Goal: Information Seeking & Learning: Compare options

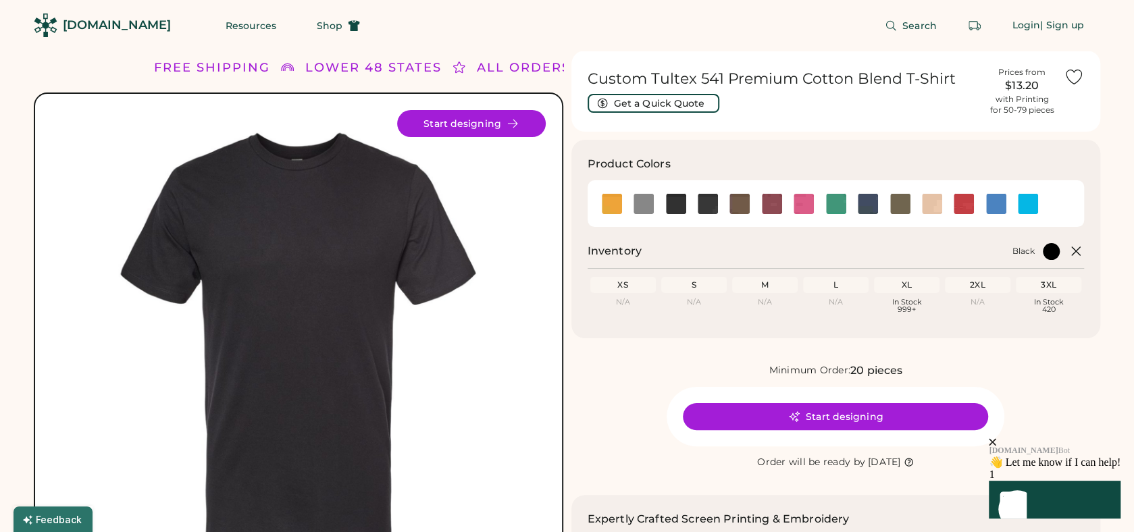
scroll to position [68, 0]
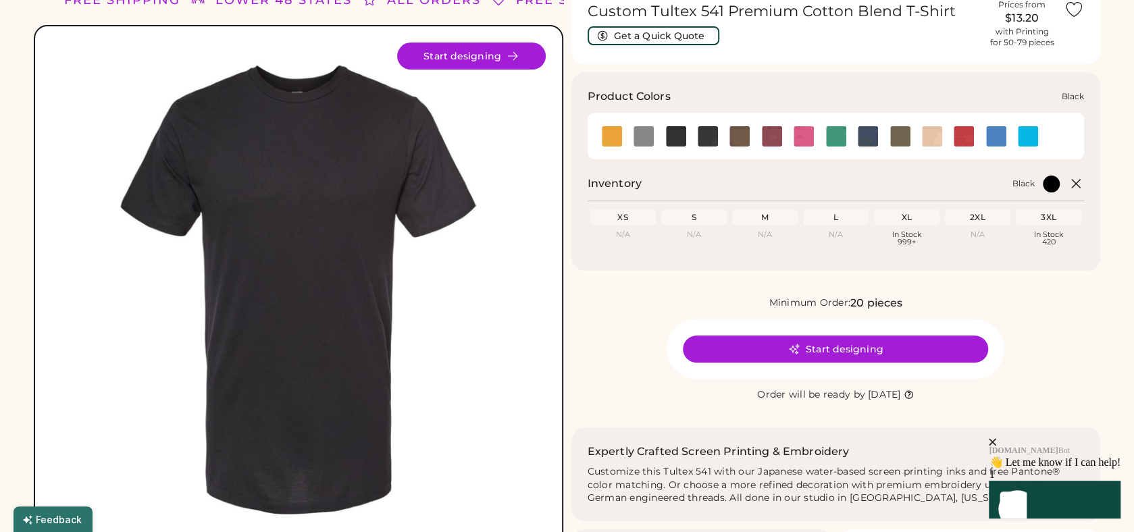
click at [673, 137] on img at bounding box center [676, 136] width 20 height 20
click at [836, 221] on div "L" at bounding box center [835, 217] width 60 height 11
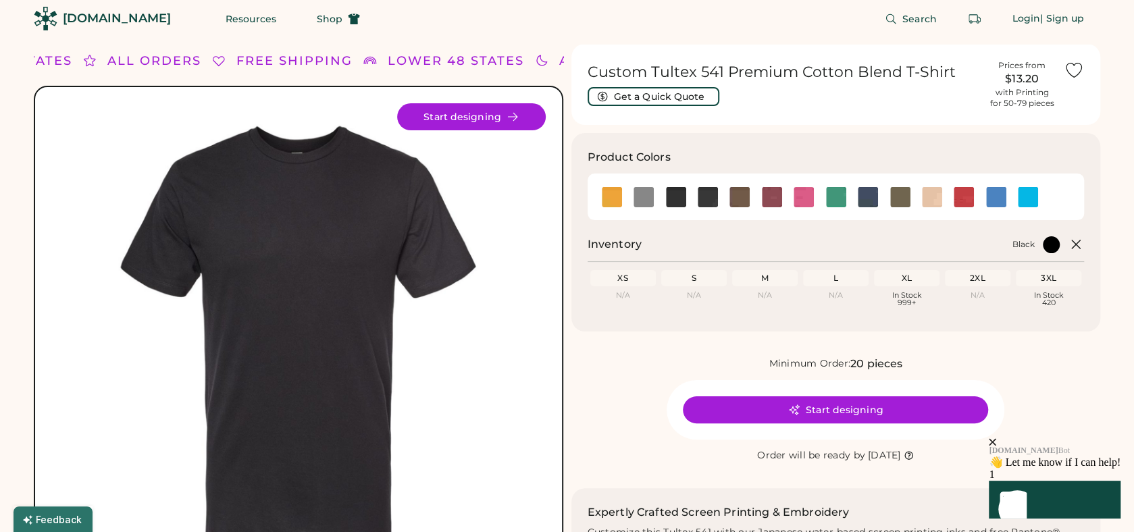
scroll to position [0, 0]
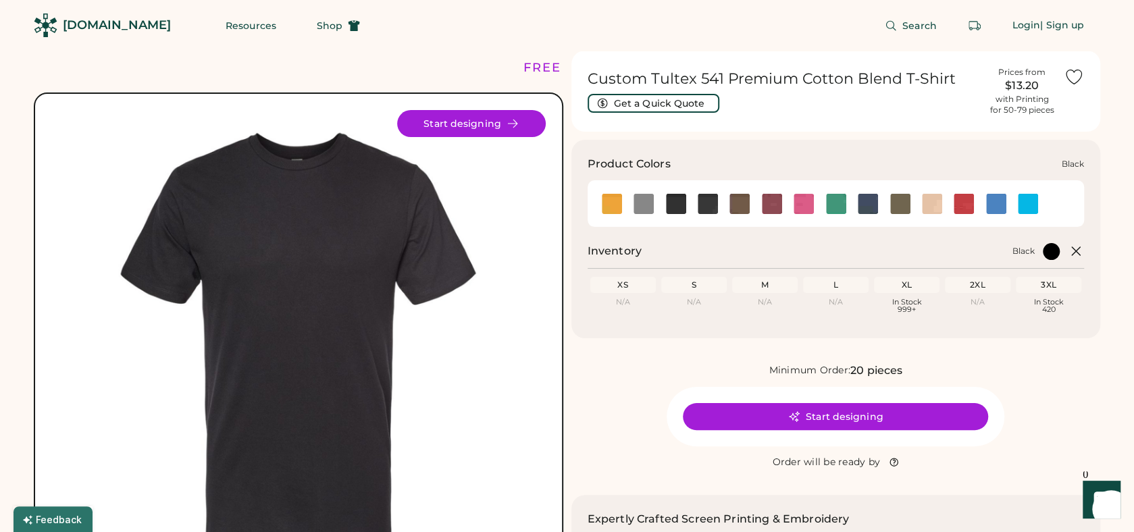
click at [683, 202] on img at bounding box center [676, 204] width 20 height 20
click at [706, 203] on img at bounding box center [707, 204] width 20 height 20
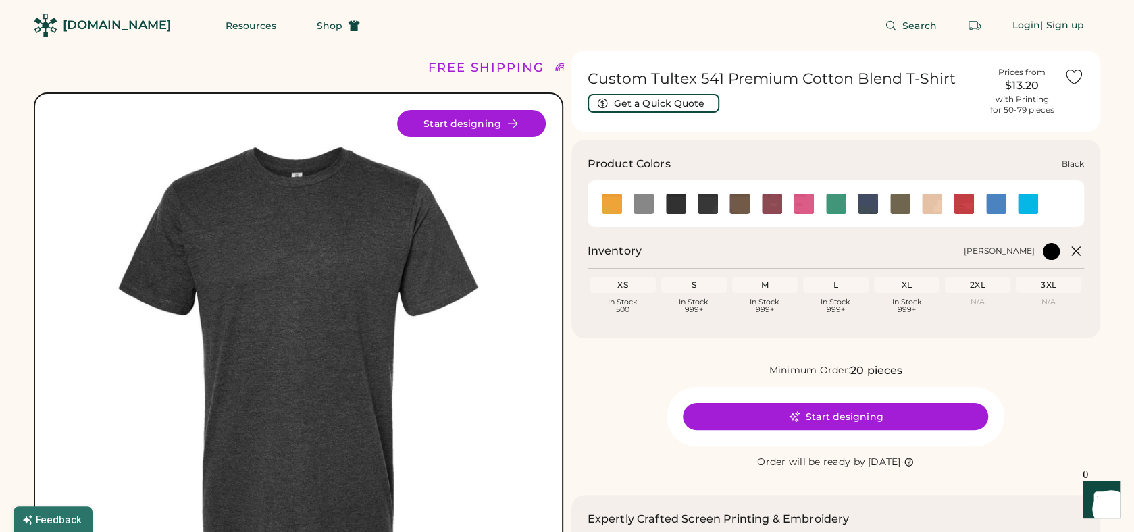
click at [672, 204] on img at bounding box center [676, 204] width 20 height 20
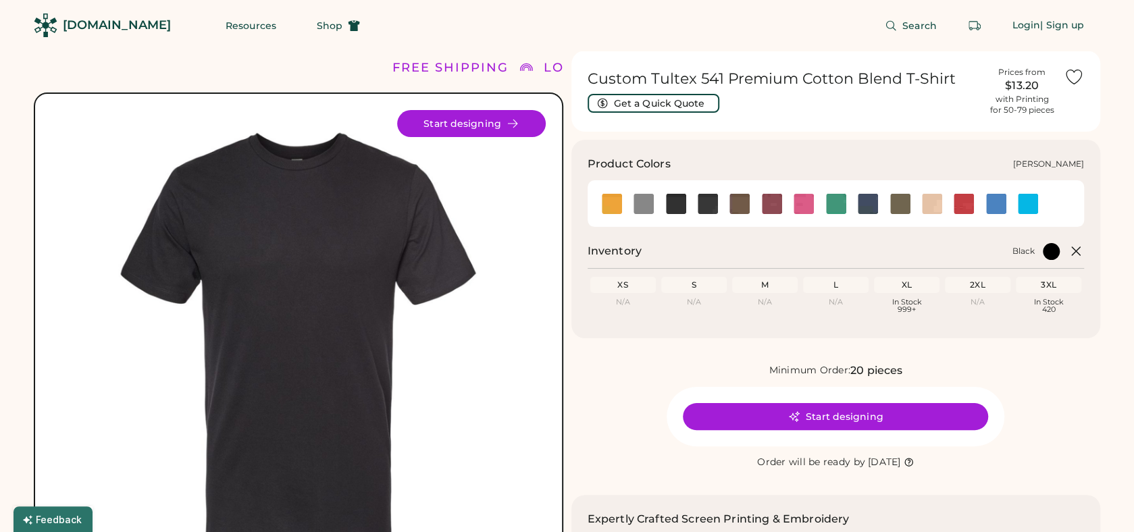
click at [740, 209] on img at bounding box center [739, 204] width 20 height 20
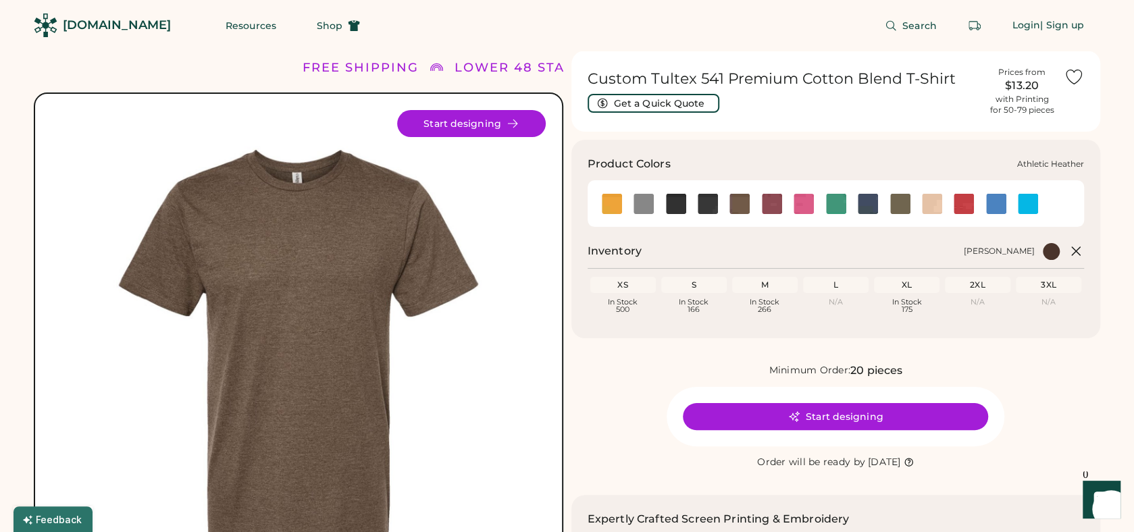
click at [650, 199] on img at bounding box center [643, 204] width 20 height 20
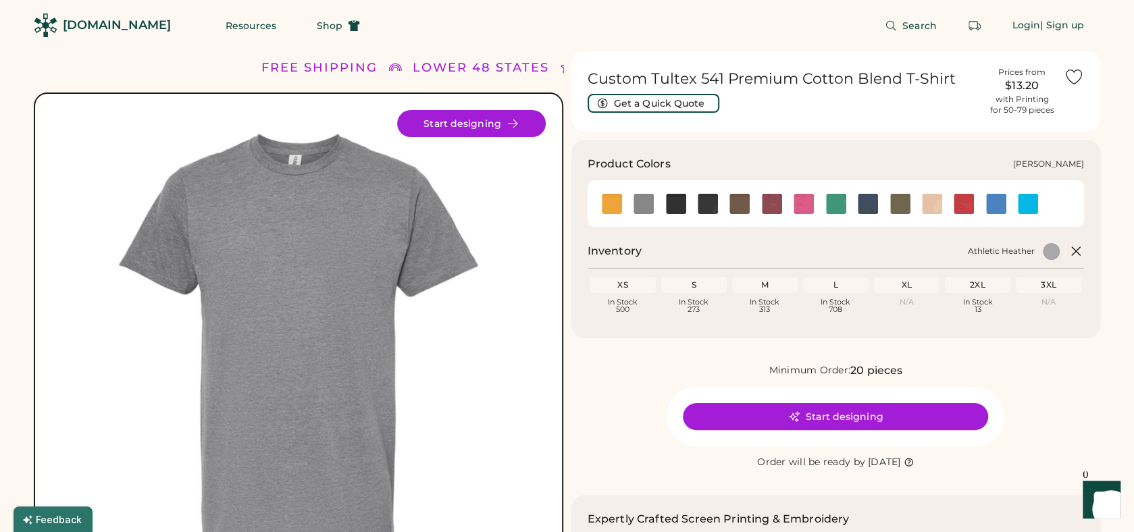
click at [835, 207] on img at bounding box center [836, 204] width 20 height 20
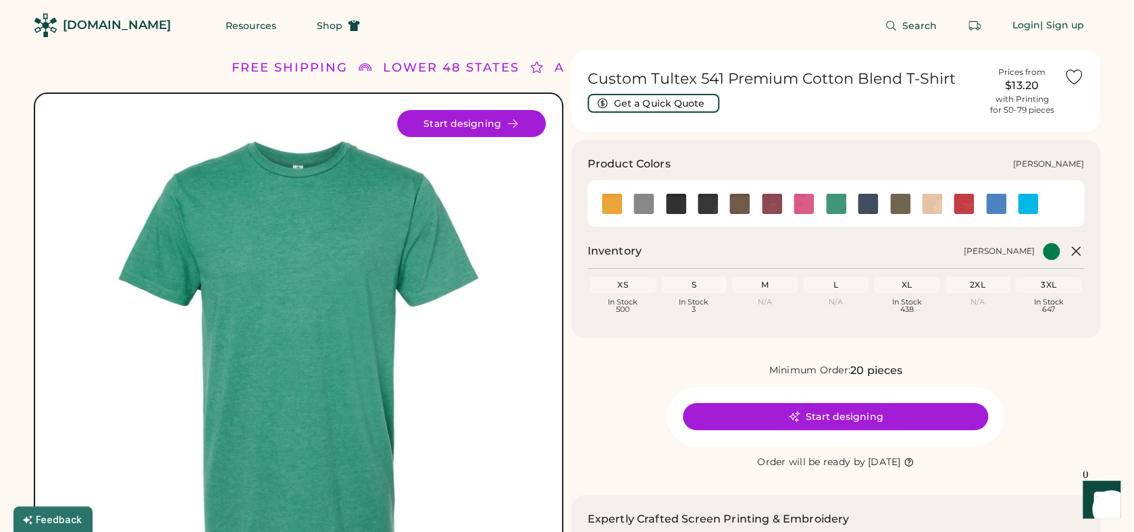
click at [903, 205] on img at bounding box center [900, 204] width 20 height 20
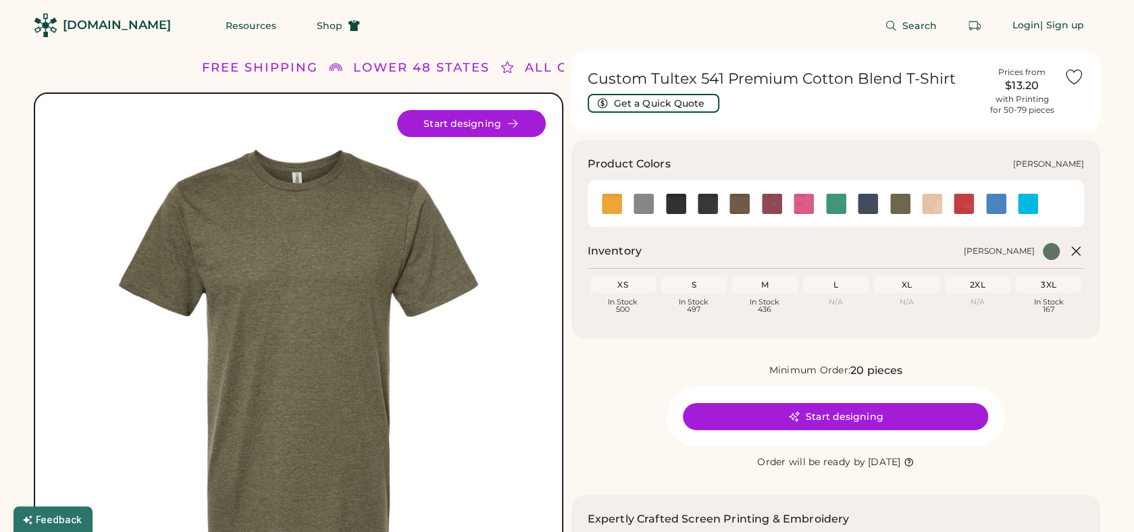
click at [932, 203] on img at bounding box center [932, 204] width 20 height 20
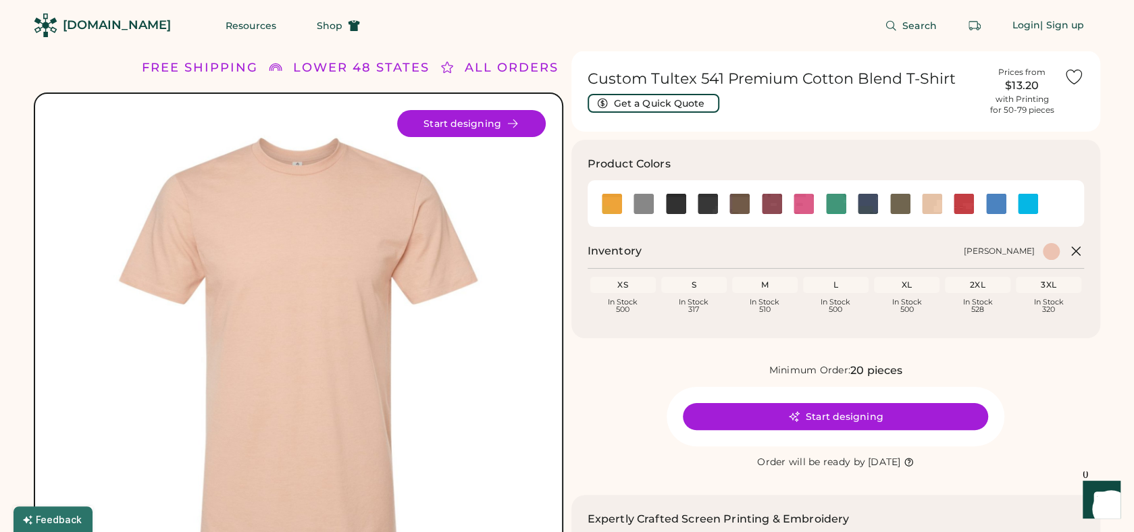
scroll to position [68, 0]
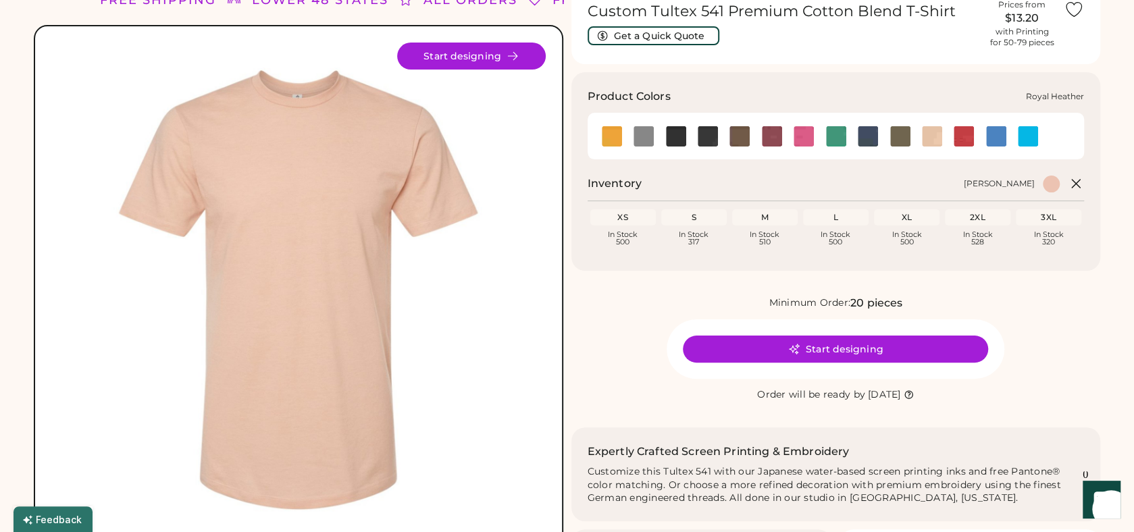
click at [995, 132] on img at bounding box center [996, 136] width 20 height 20
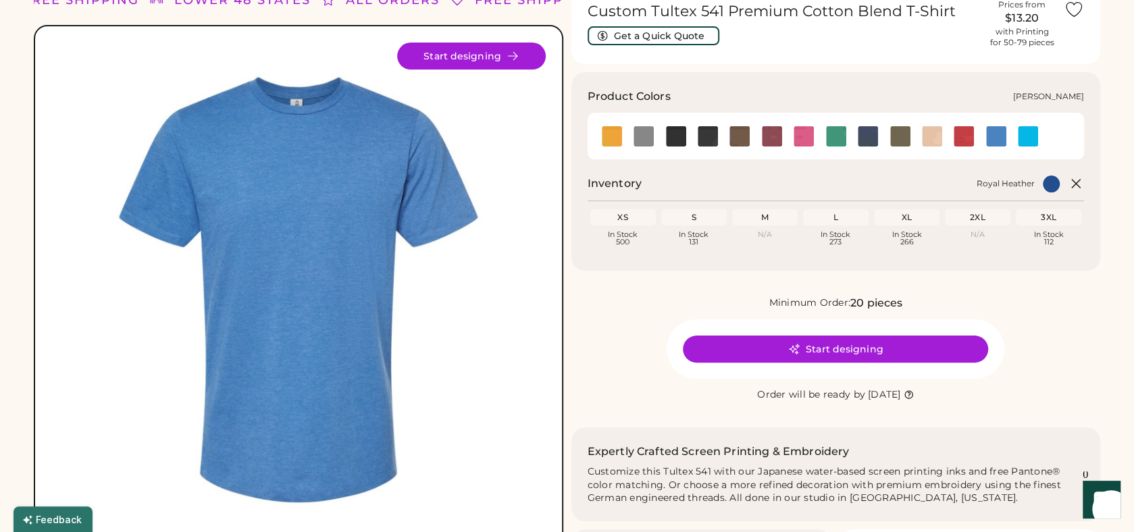
click at [895, 138] on img at bounding box center [900, 136] width 20 height 20
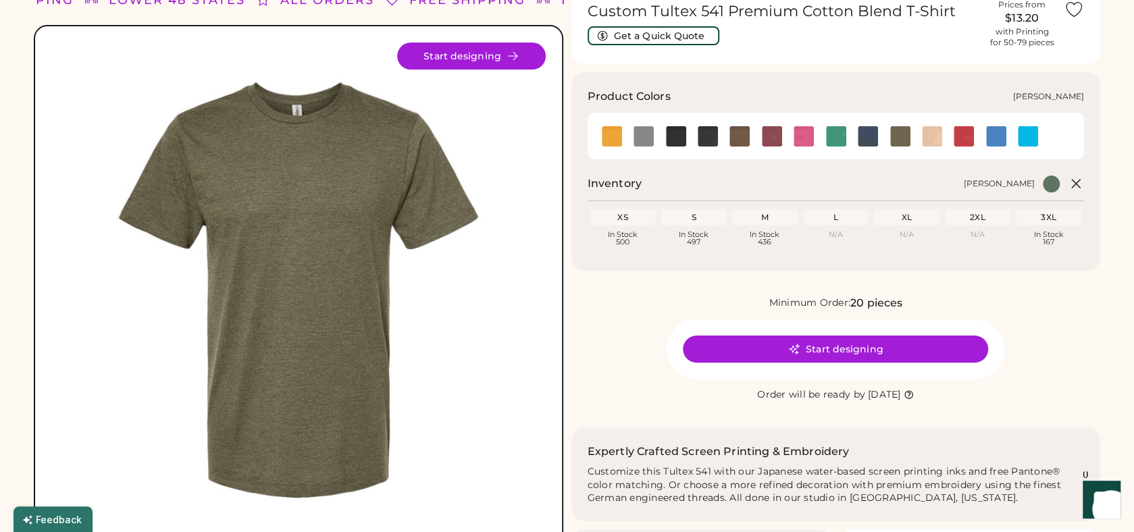
click at [706, 138] on img at bounding box center [707, 136] width 20 height 20
